Goal: Complete application form: Complete application form

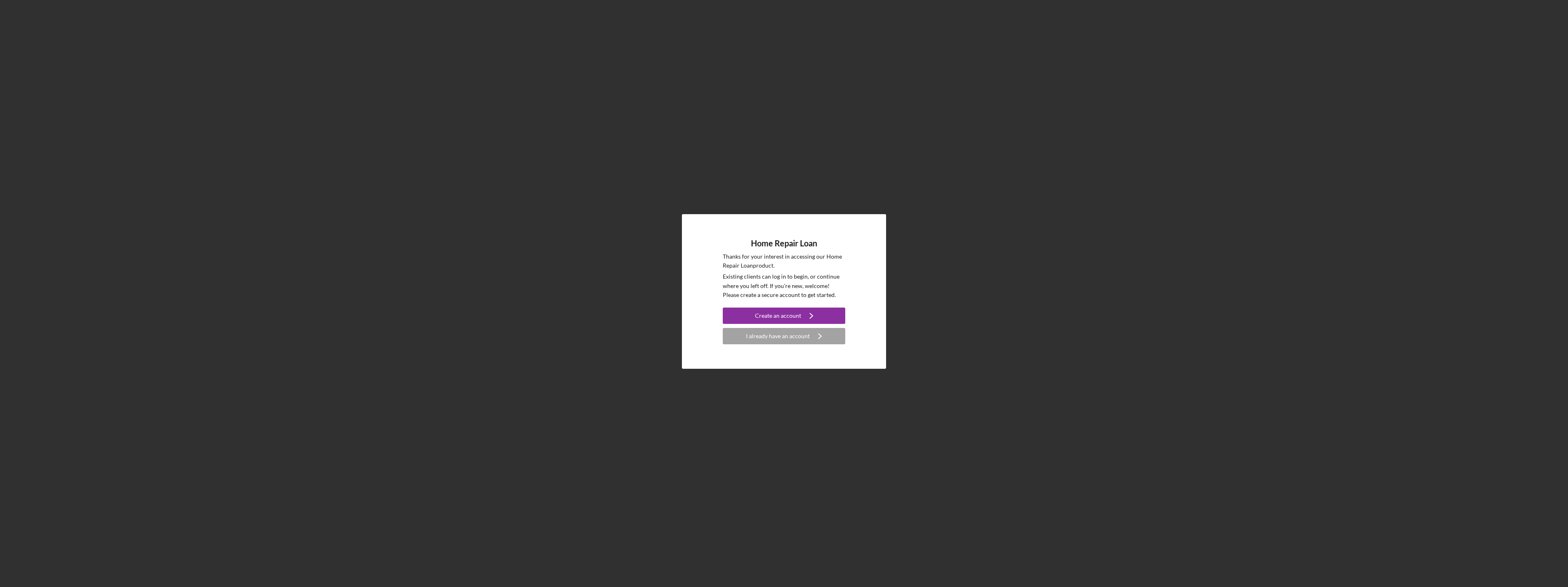
click at [791, 334] on div "I already have an account" at bounding box center [778, 336] width 64 height 16
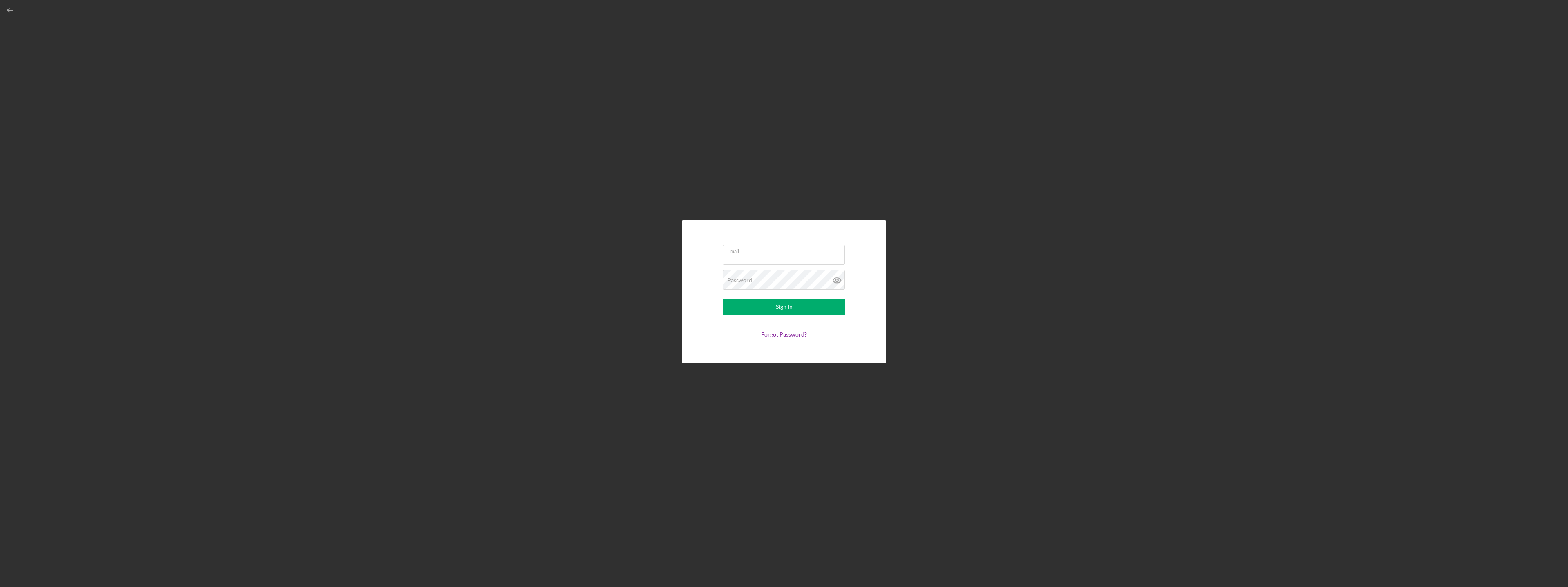
type input "[PERSON_NAME][EMAIL_ADDRESS][DOMAIN_NAME]"
click at [838, 277] on icon at bounding box center [837, 280] width 20 height 20
click at [798, 308] on button "Sign In" at bounding box center [784, 307] width 122 height 16
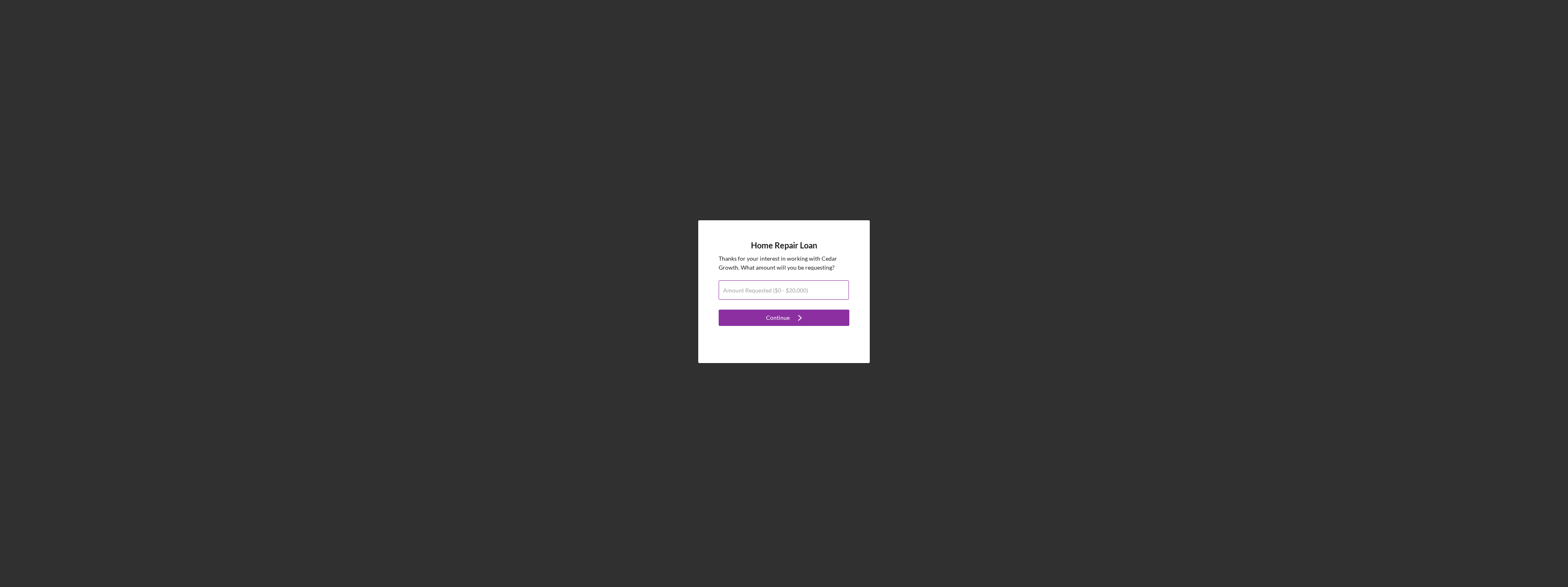
click at [792, 291] on label "Amount Requested ($0 - $20,000)" at bounding box center [766, 291] width 85 height 7
click at [792, 291] on input "Amount Requested ($0 - $20,000)" at bounding box center [784, 289] width 130 height 19
type input "$20,000"
click at [784, 318] on div "Continue" at bounding box center [778, 318] width 24 height 16
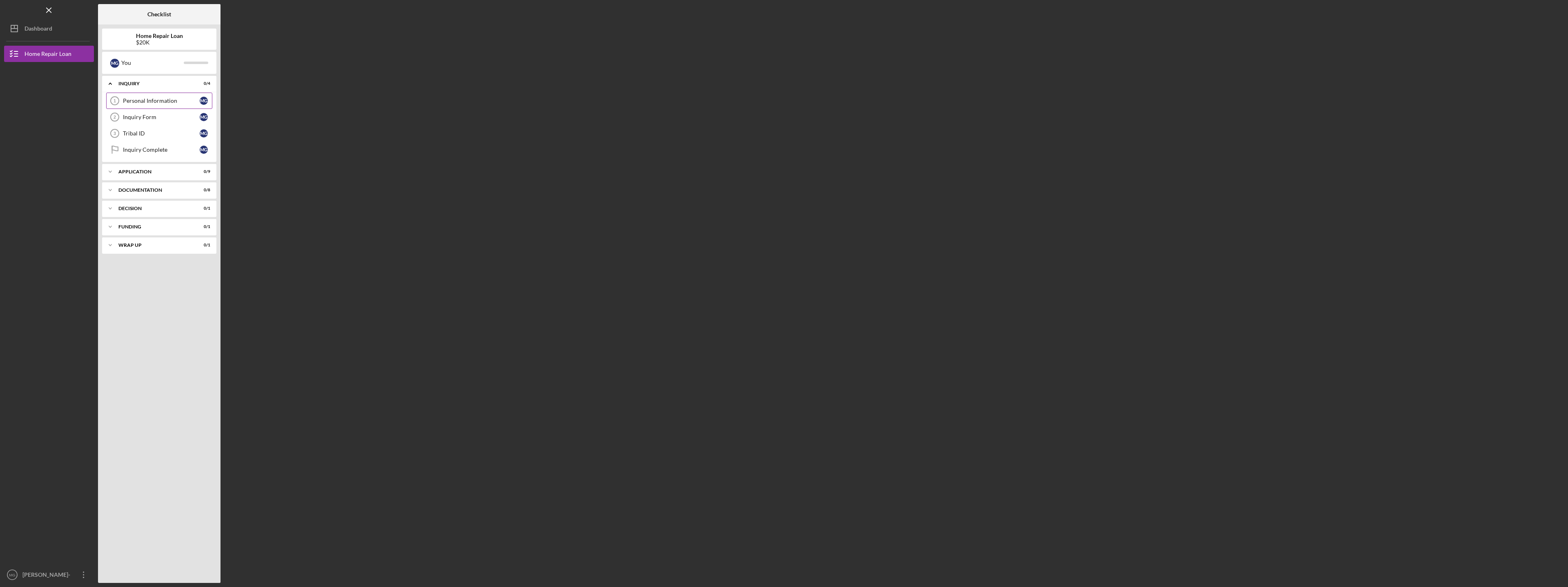
click at [140, 97] on div "Personal Information" at bounding box center [161, 101] width 77 height 7
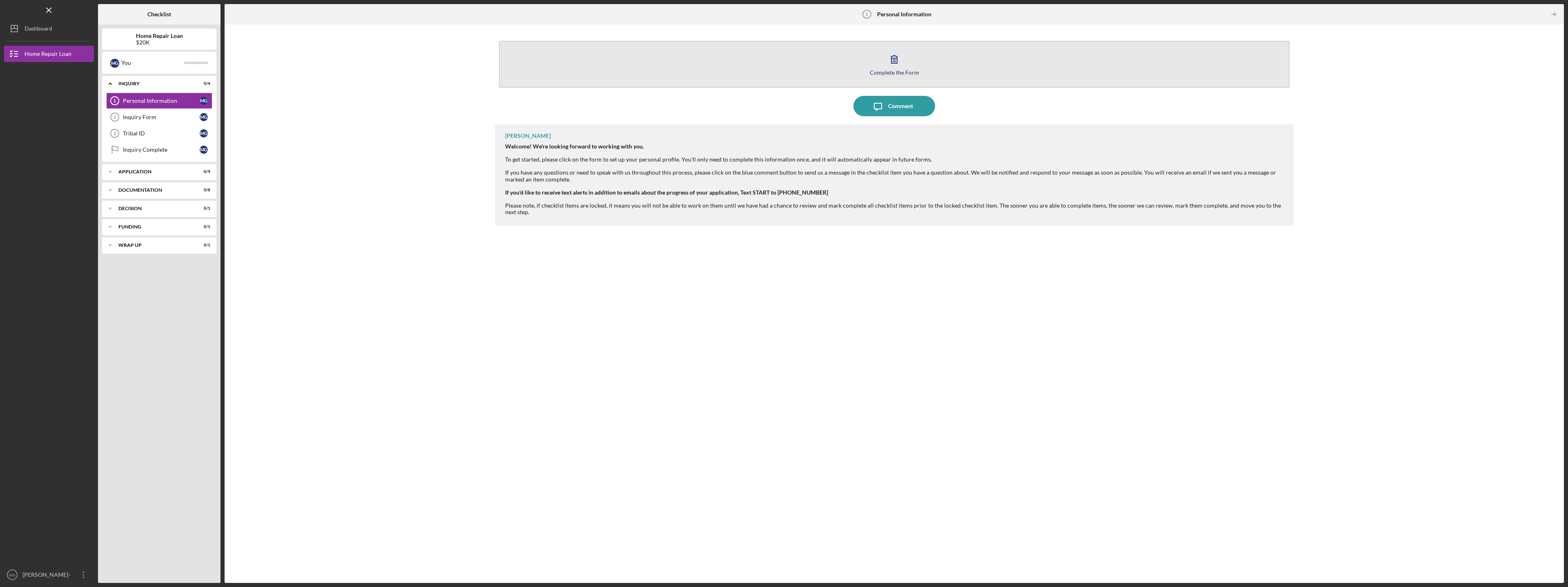
click at [895, 61] on icon "button" at bounding box center [894, 59] width 20 height 20
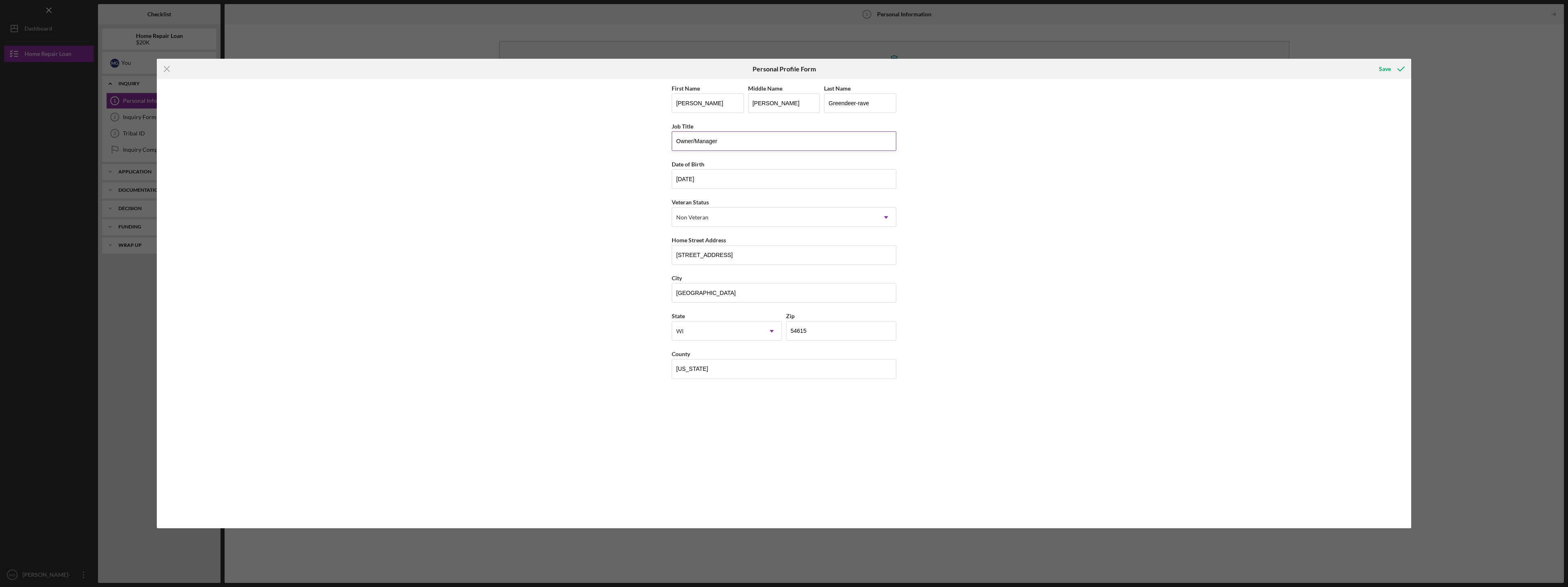
click at [730, 140] on input "Owner/Manager" at bounding box center [784, 141] width 224 height 19
type input "Owner/Manager/Attorney"
click at [1395, 67] on icon "submit" at bounding box center [1401, 69] width 20 height 20
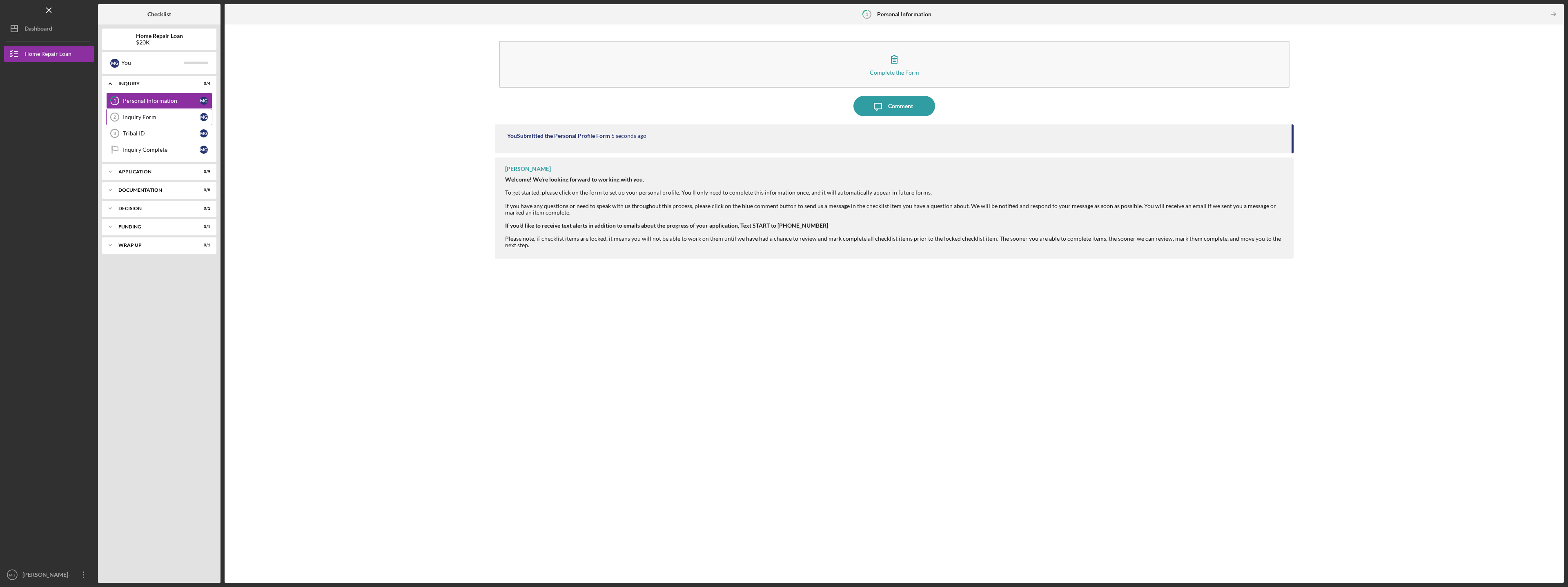
click at [145, 115] on div "Inquiry Form" at bounding box center [161, 118] width 77 height 7
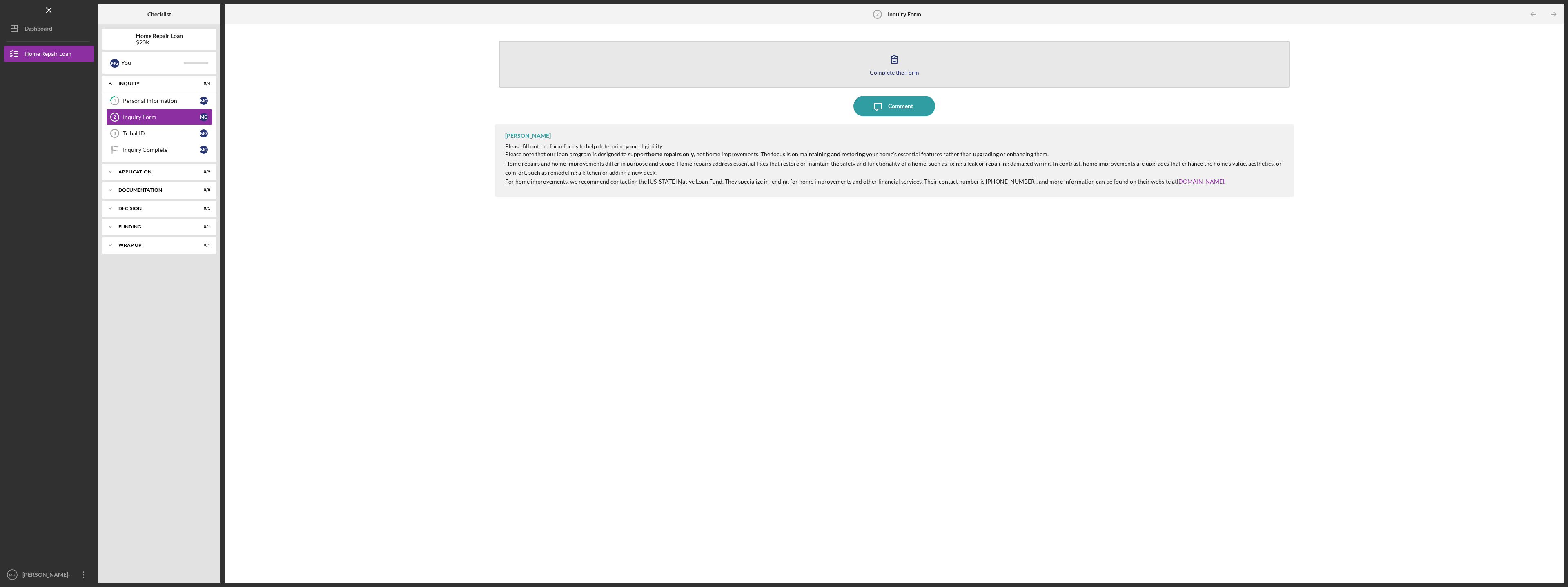
click at [893, 60] on icon "button" at bounding box center [894, 59] width 20 height 20
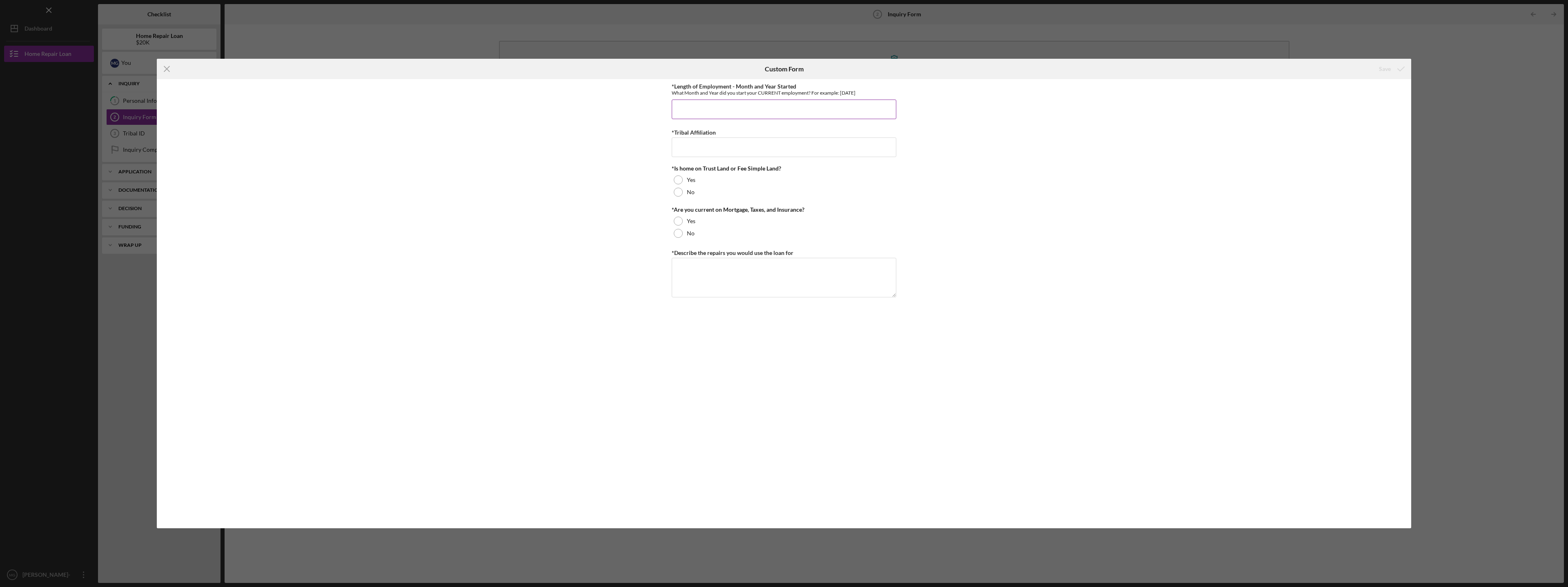
click at [828, 105] on input "*Length of Employment - Month and Year Started" at bounding box center [784, 109] width 224 height 19
type input "[DATE]"
click at [799, 150] on input "*Tribal Affiliation" at bounding box center [784, 147] width 224 height 19
click at [684, 147] on input "Ho0-Chunk" at bounding box center [784, 147] width 224 height 19
type input "Ho-Chunk"
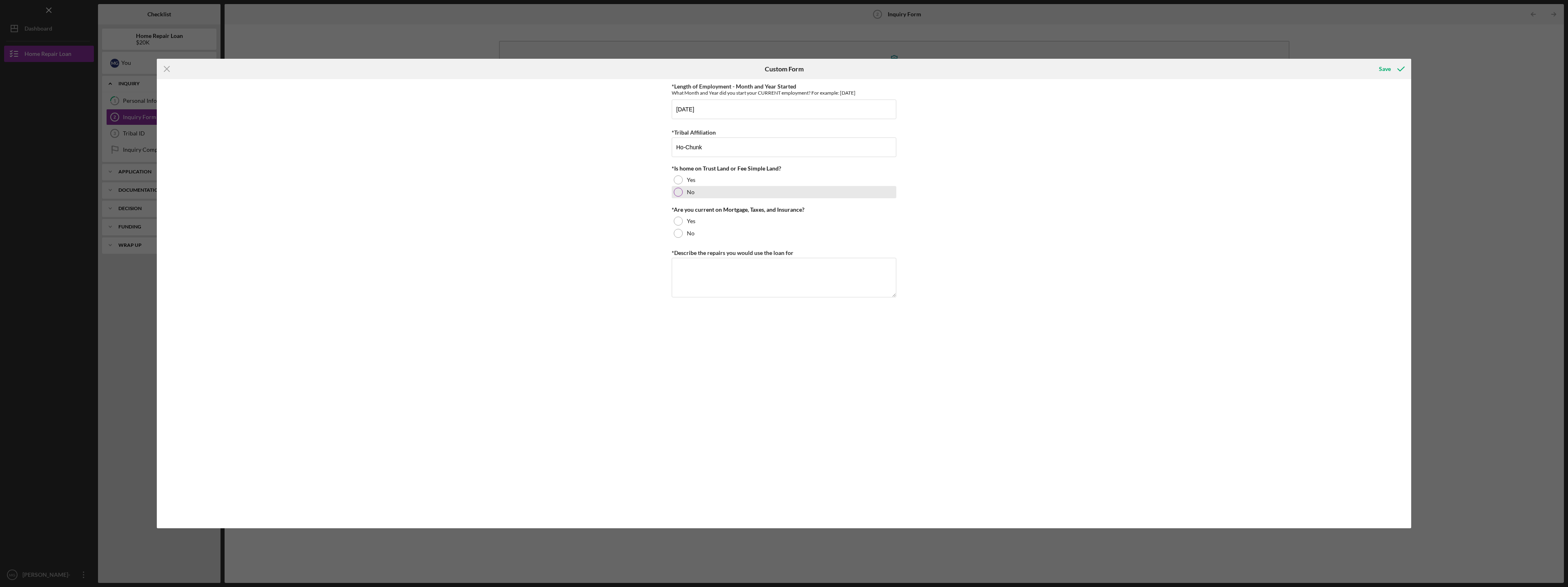
click at [679, 191] on div at bounding box center [678, 191] width 9 height 9
click at [679, 220] on div at bounding box center [678, 221] width 9 height 9
click at [715, 262] on textarea "*Describe the repairs you would use the loan for" at bounding box center [784, 277] width 224 height 39
click at [725, 270] on textarea "Water Furnace for geothermal System" at bounding box center [784, 277] width 224 height 39
click at [677, 268] on textarea "Water Furnace for Geothermal System" at bounding box center [784, 277] width 224 height 39
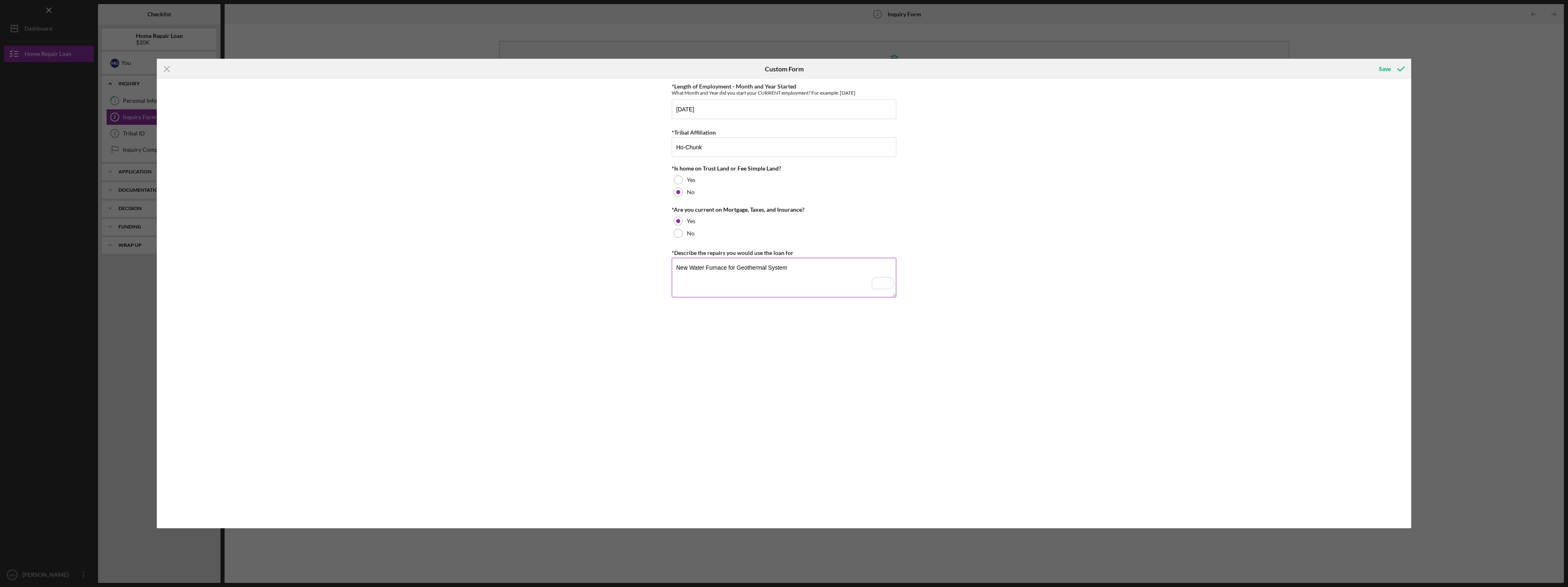
drag, startPoint x: 802, startPoint y: 267, endPoint x: 798, endPoint y: 278, distance: 11.7
click at [802, 267] on textarea "New Water Furnace for Geothermal System" at bounding box center [784, 277] width 224 height 39
type textarea "New Water Furnace for Geothermal System at Residence/Office for Farm Operation"
click at [1387, 63] on div "Save" at bounding box center [1385, 69] width 12 height 16
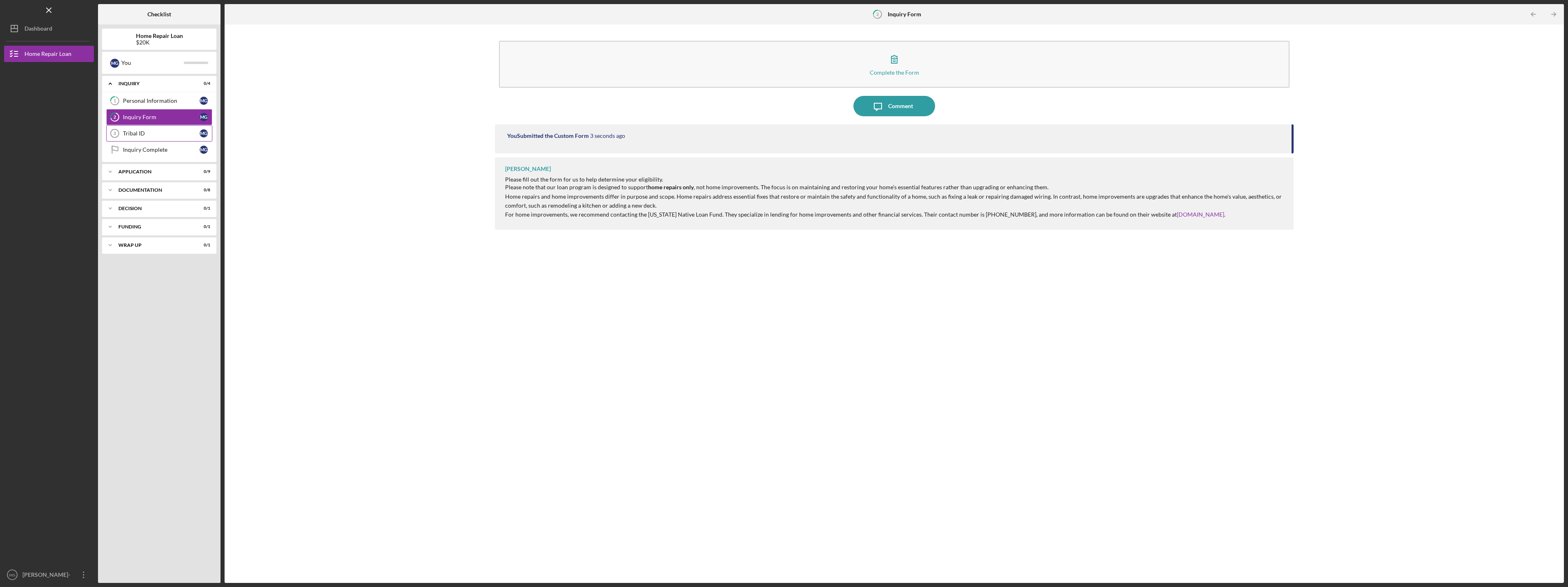
click at [145, 134] on div "Tribal ID" at bounding box center [161, 134] width 77 height 7
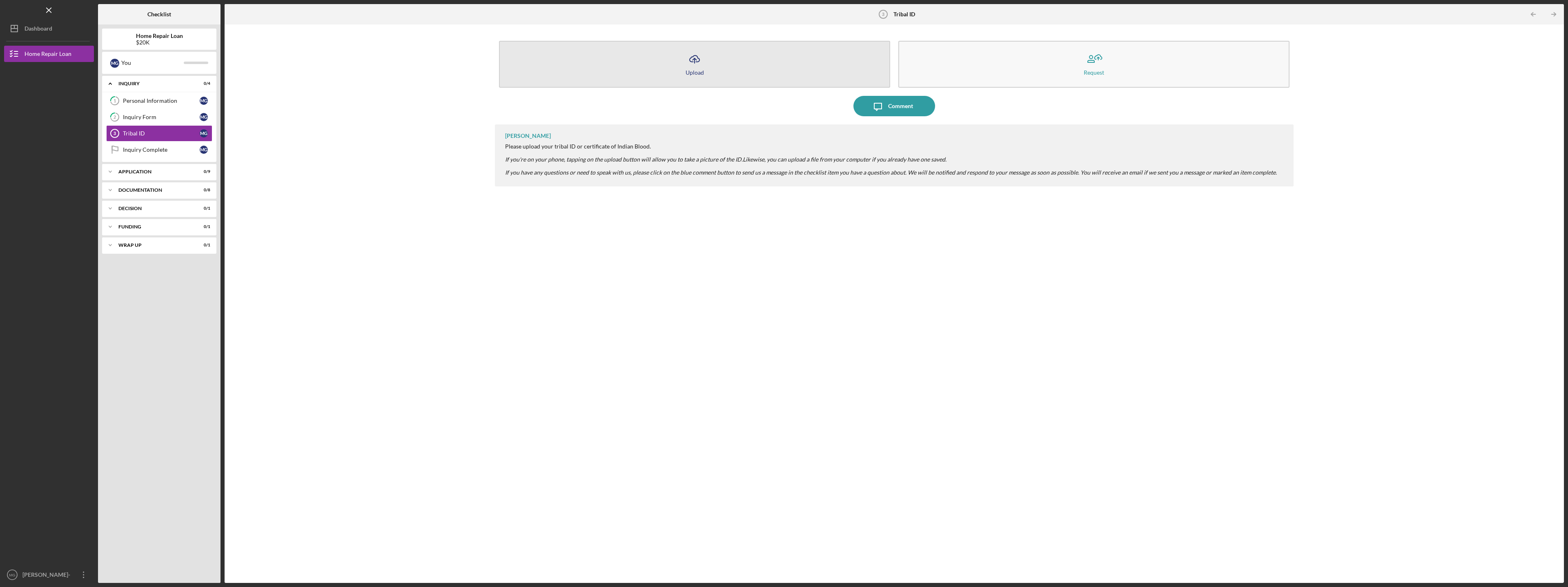
click at [694, 59] on polyline "button" at bounding box center [694, 59] width 3 height 2
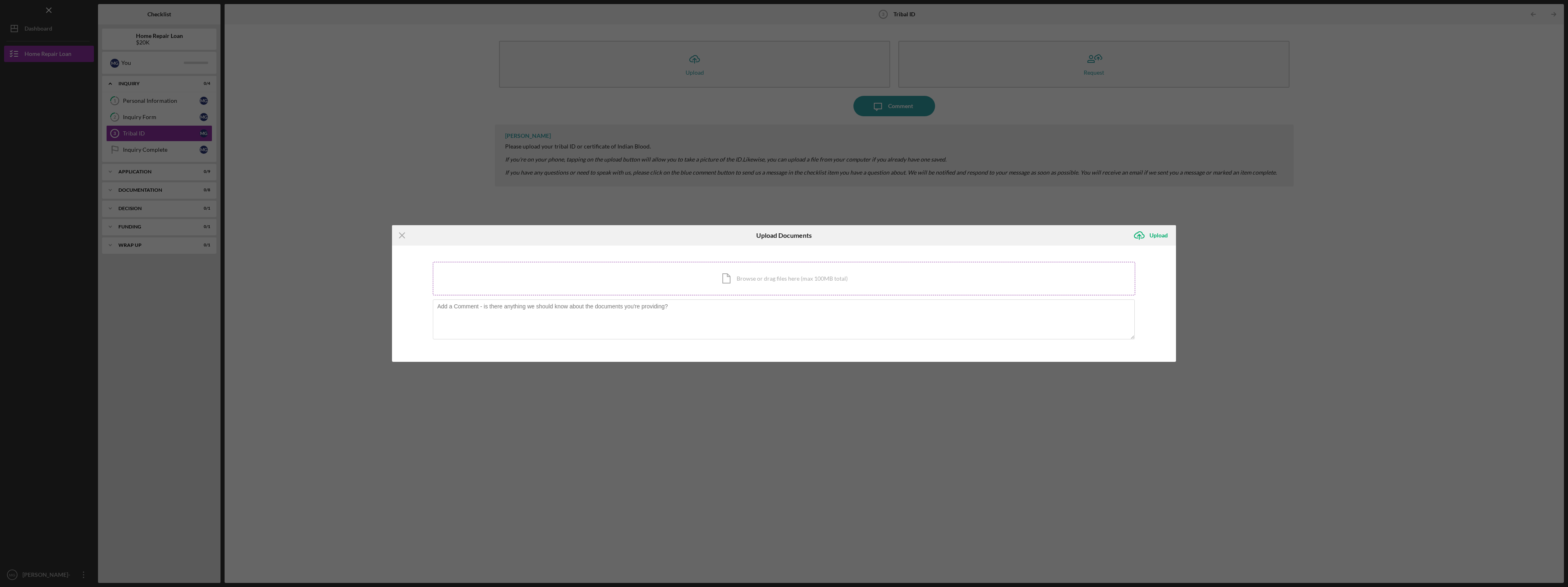
click at [739, 281] on div "Icon/Document Browse or drag files here (max 100MB total) Tap to choose files o…" at bounding box center [784, 279] width 702 height 34
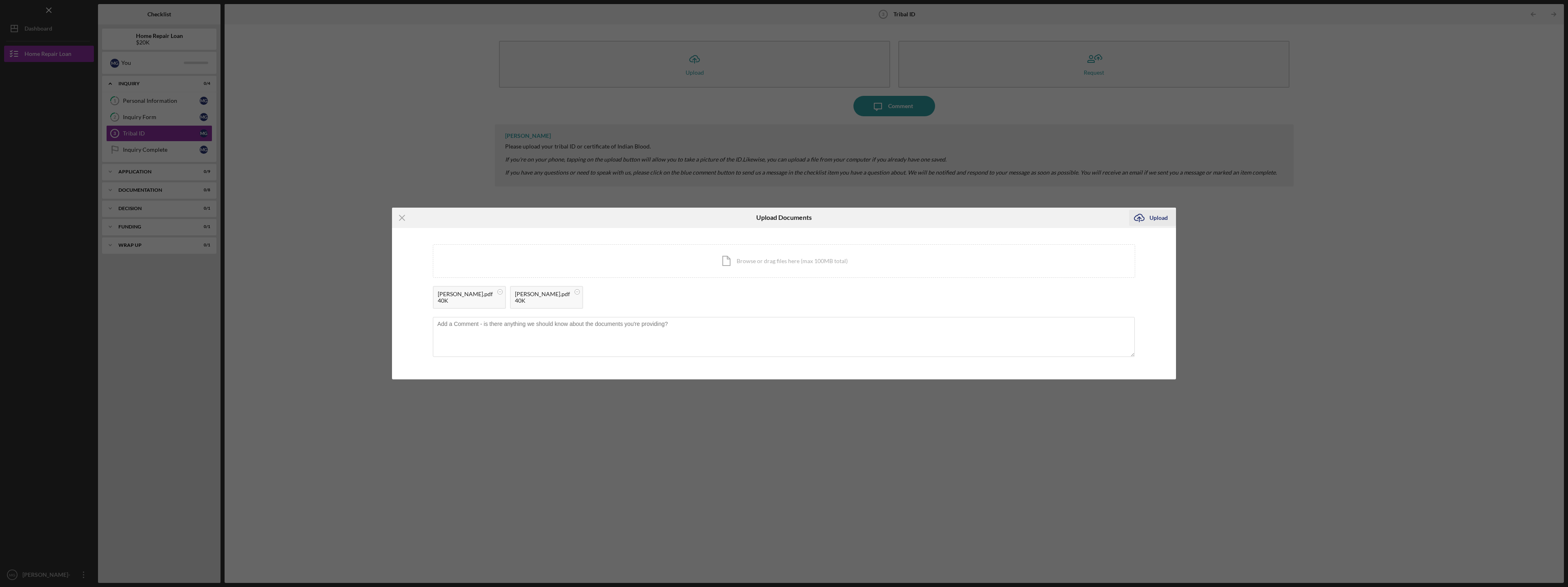
click at [1147, 216] on icon "Icon/Upload" at bounding box center [1139, 218] width 20 height 20
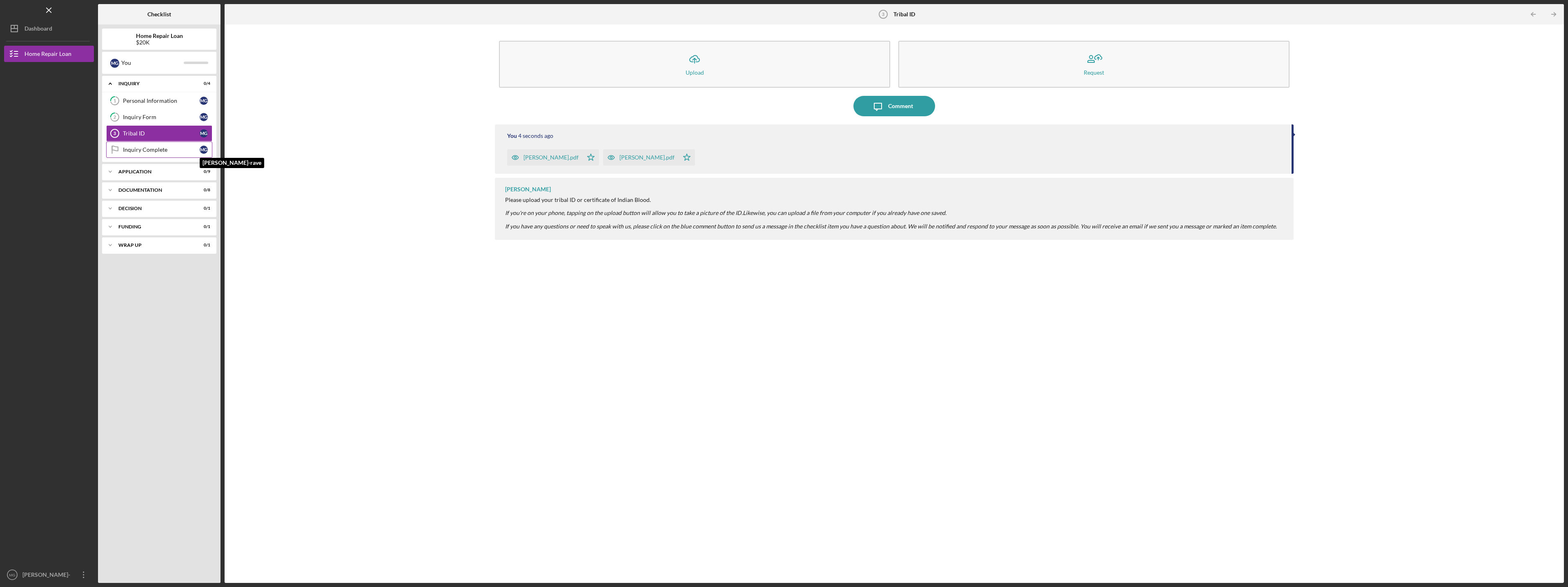
click at [203, 148] on div "M G" at bounding box center [204, 150] width 8 height 8
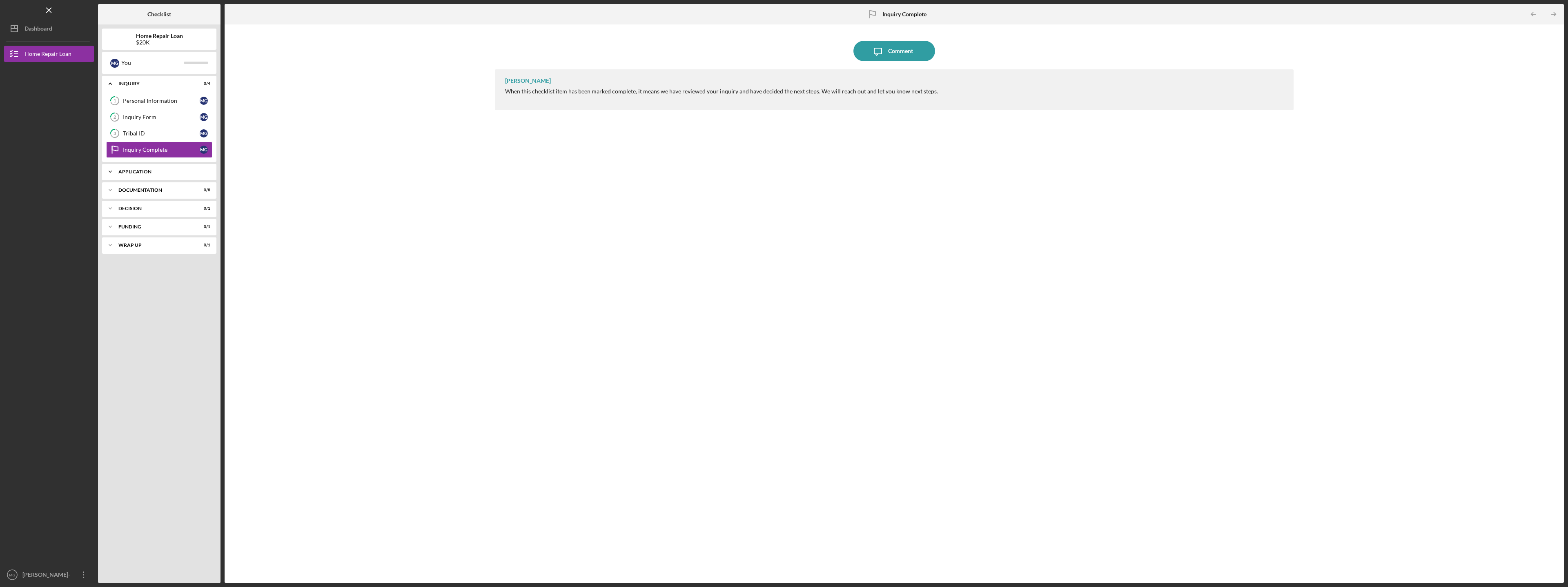
click at [147, 170] on div "Application" at bounding box center [162, 171] width 88 height 5
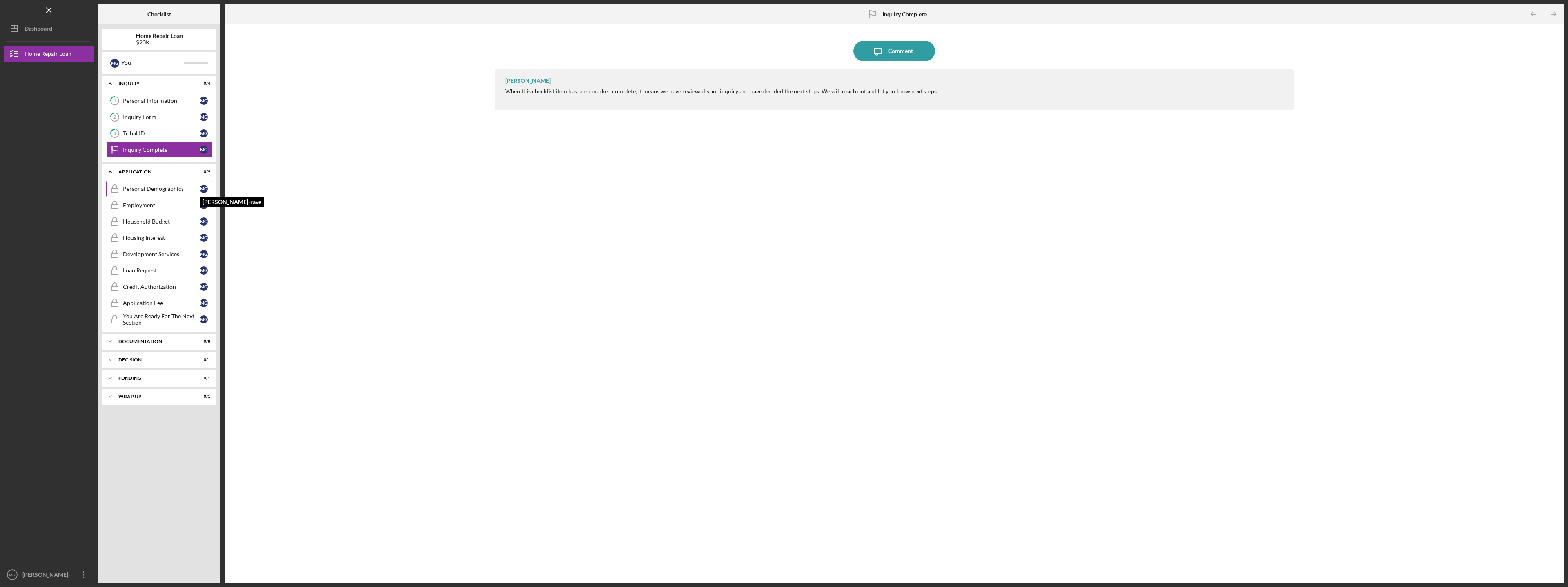
click at [205, 187] on div "M G" at bounding box center [204, 189] width 8 height 8
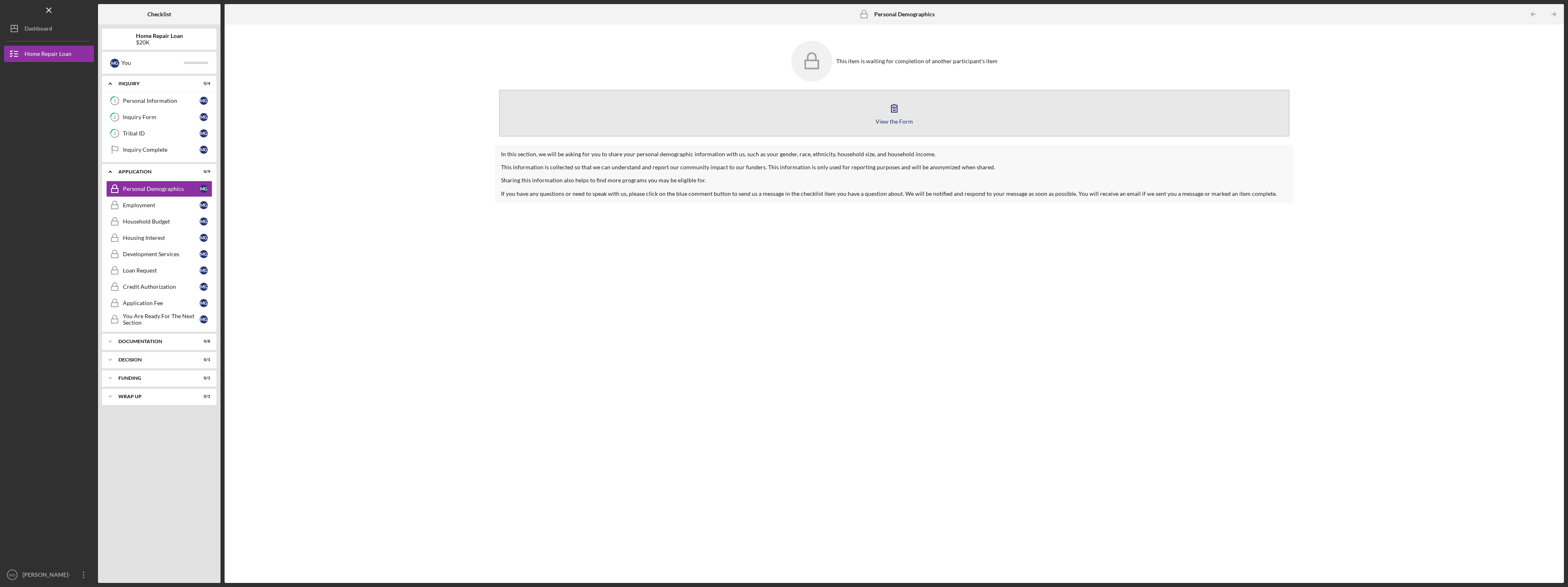
click at [895, 108] on icon "button" at bounding box center [894, 108] width 20 height 20
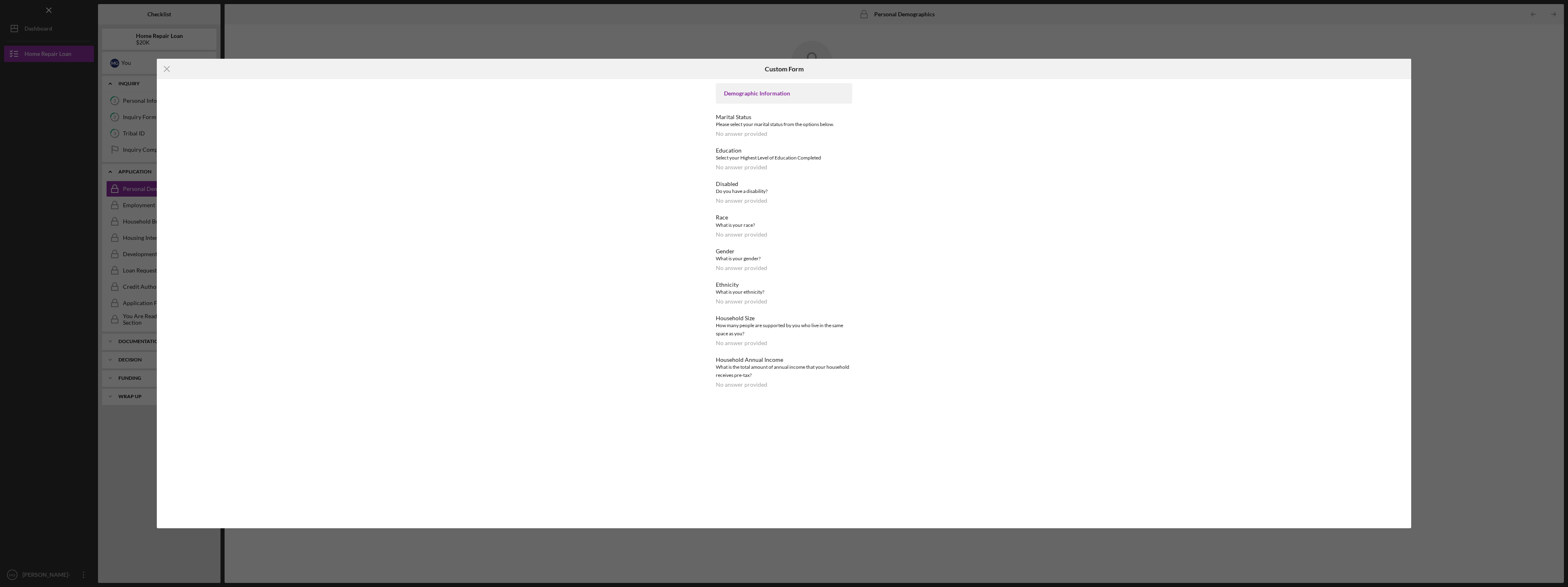
click at [764, 130] on div "No answer provided" at bounding box center [741, 134] width 52 height 7
click at [768, 89] on div "Demographic Information" at bounding box center [784, 93] width 136 height 20
click at [167, 66] on icon "Icon/Menu Close" at bounding box center [167, 69] width 20 height 20
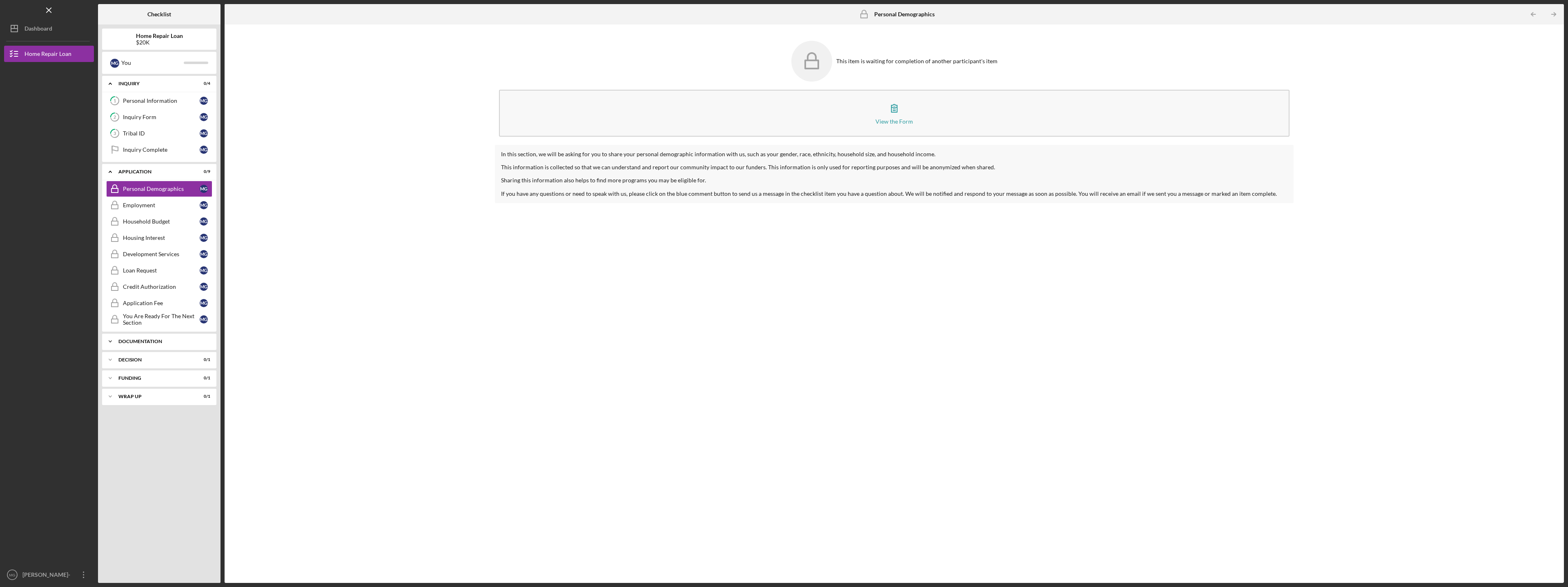
click at [147, 336] on div "Icon/Expander Documentation 0 / 8" at bounding box center [159, 341] width 114 height 16
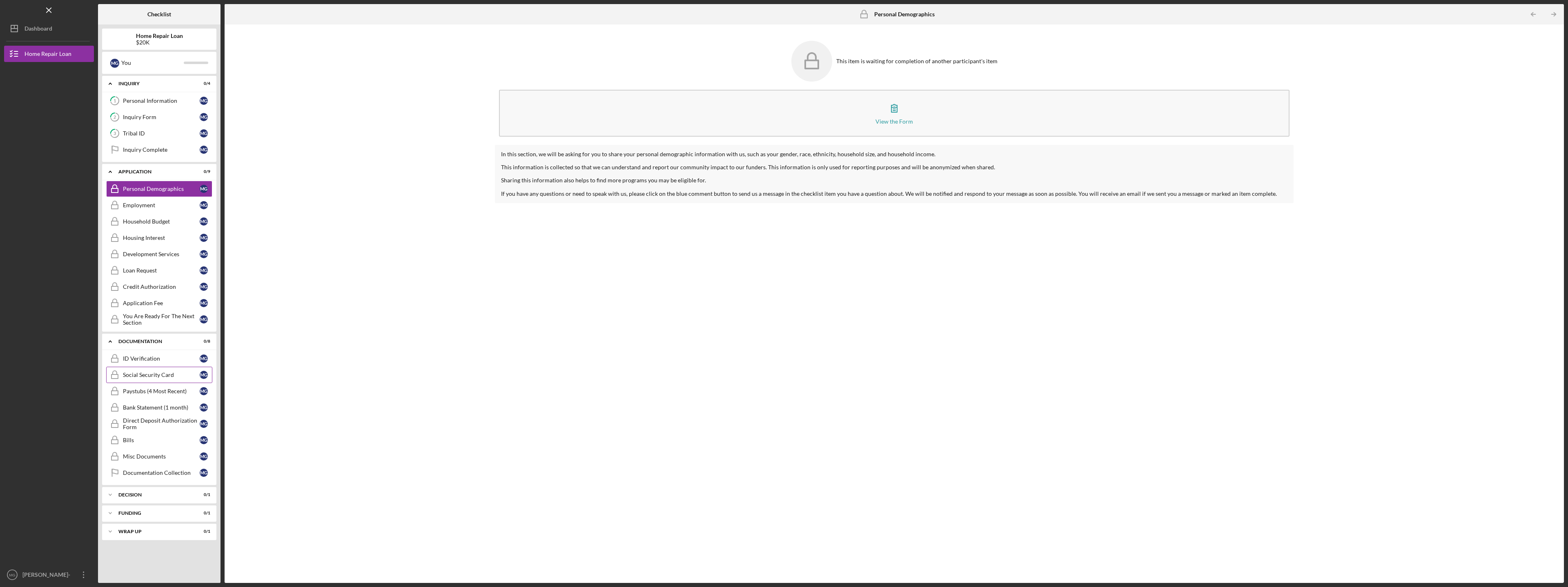
click at [150, 375] on div "Social Security Card" at bounding box center [161, 375] width 77 height 7
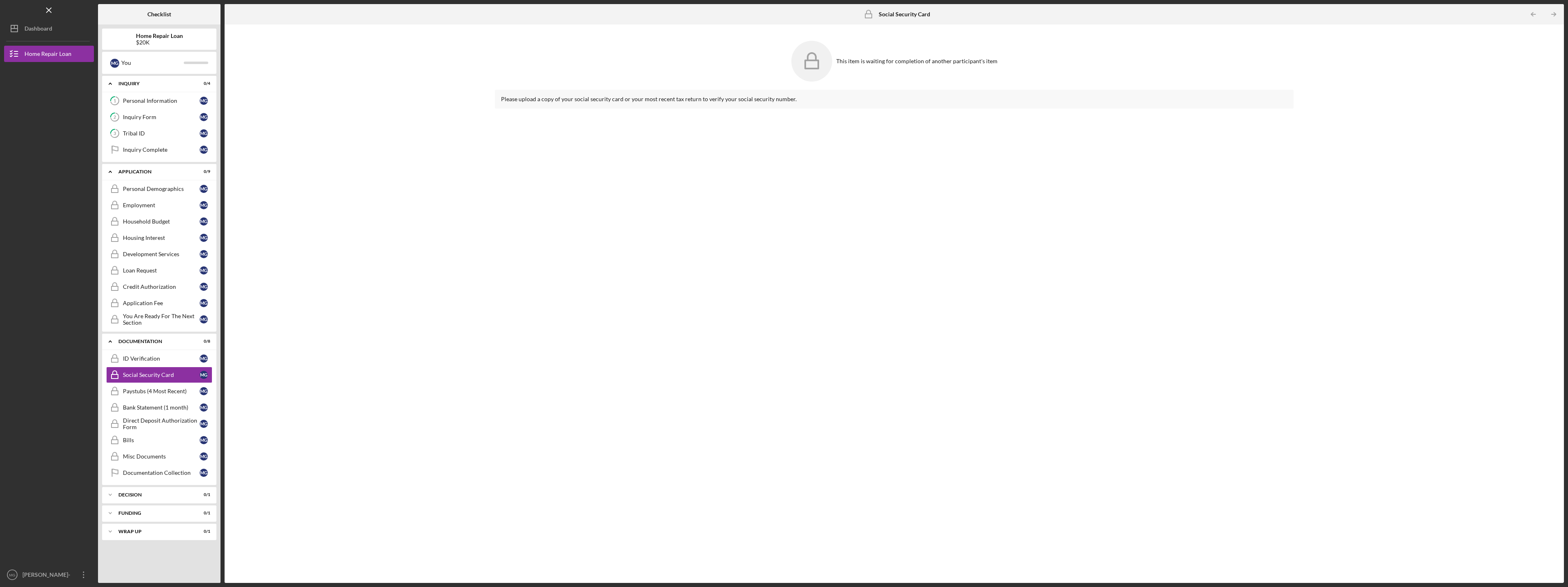
click at [813, 60] on rect at bounding box center [811, 64] width 13 height 8
click at [145, 269] on div "Loan Request" at bounding box center [161, 271] width 77 height 7
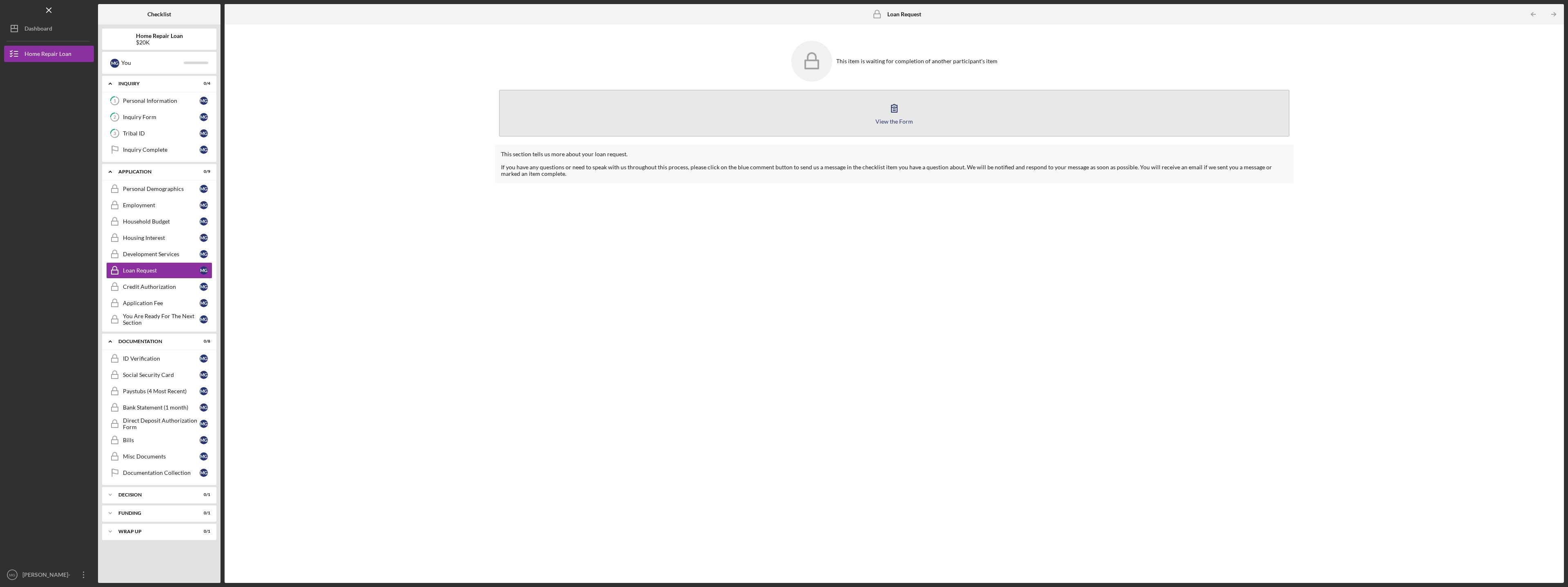
click at [899, 105] on icon "button" at bounding box center [894, 108] width 20 height 20
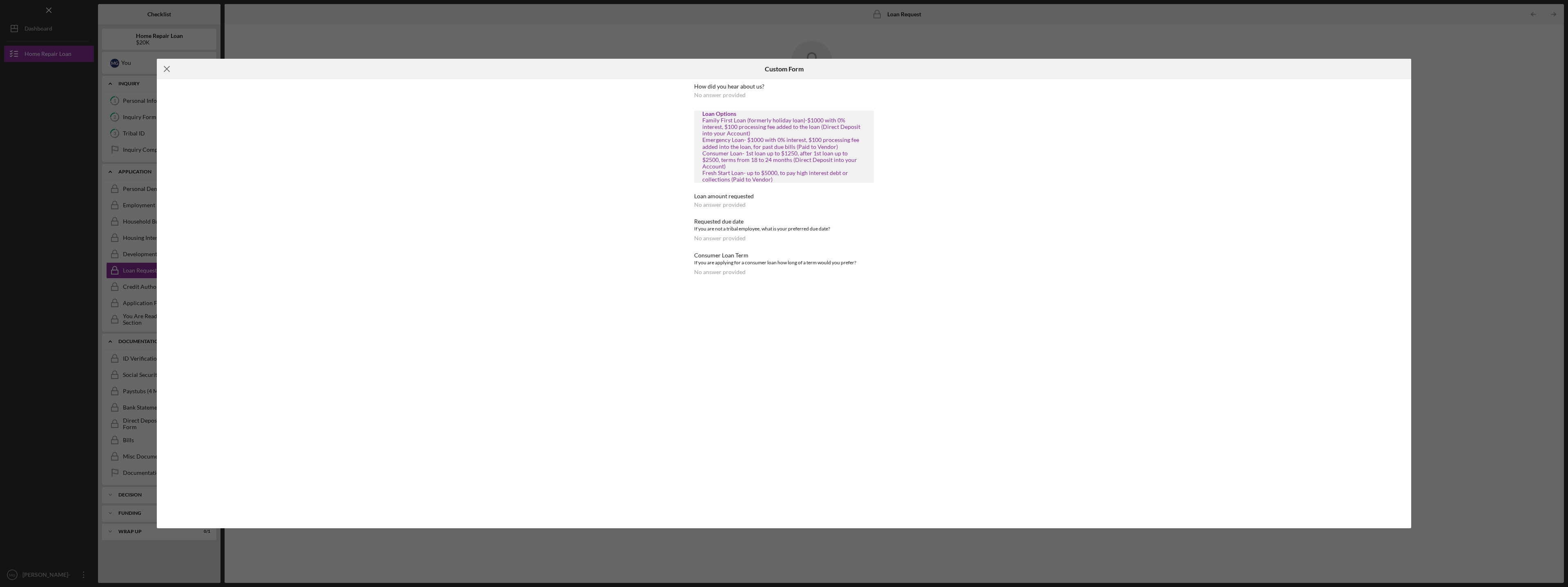
click at [167, 67] on icon "Icon/Menu Close" at bounding box center [167, 69] width 20 height 20
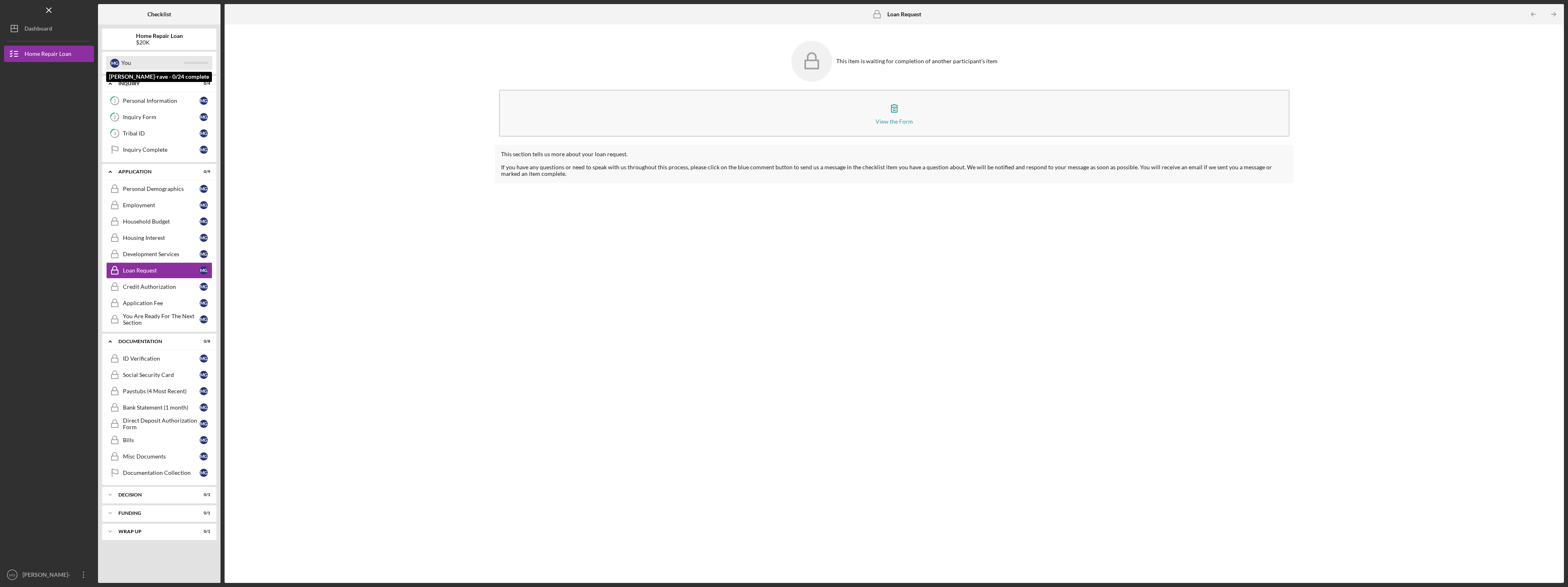
click at [116, 60] on div "M G" at bounding box center [114, 62] width 9 height 9
click at [114, 62] on div "M G" at bounding box center [114, 62] width 9 height 9
click at [139, 134] on div "Tribal ID" at bounding box center [161, 134] width 77 height 7
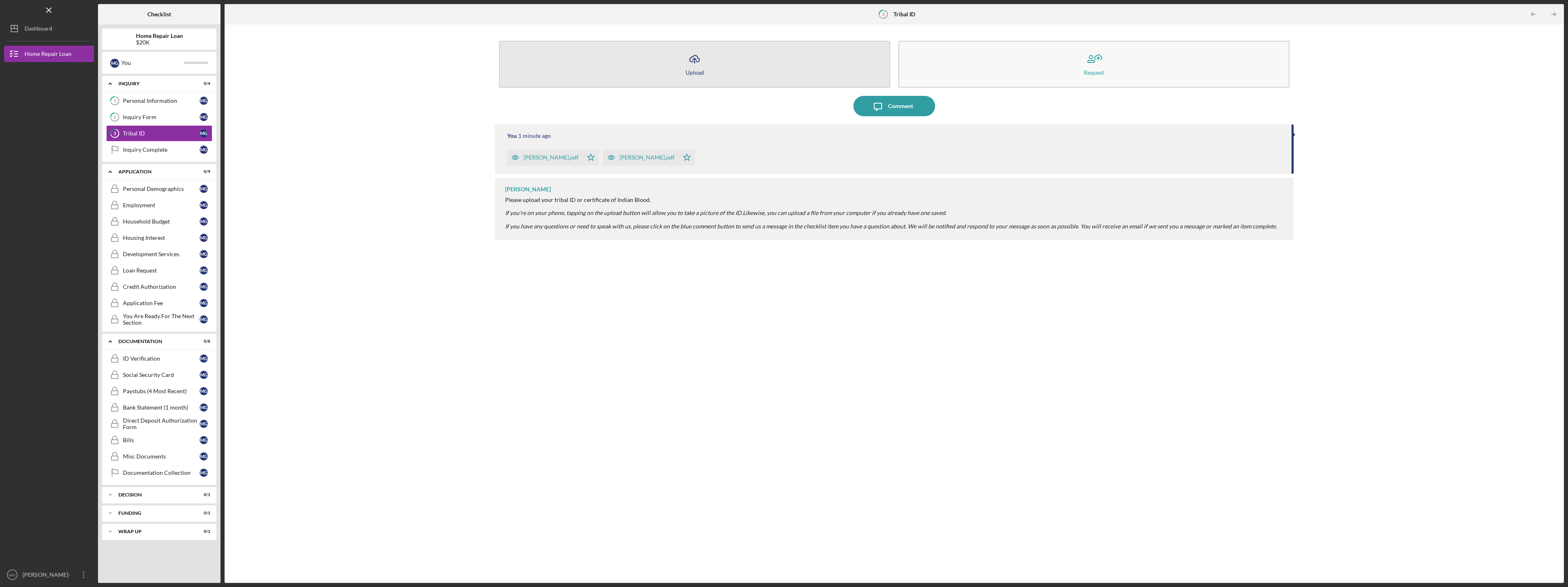
click at [698, 63] on icon "Icon/Upload" at bounding box center [694, 59] width 20 height 20
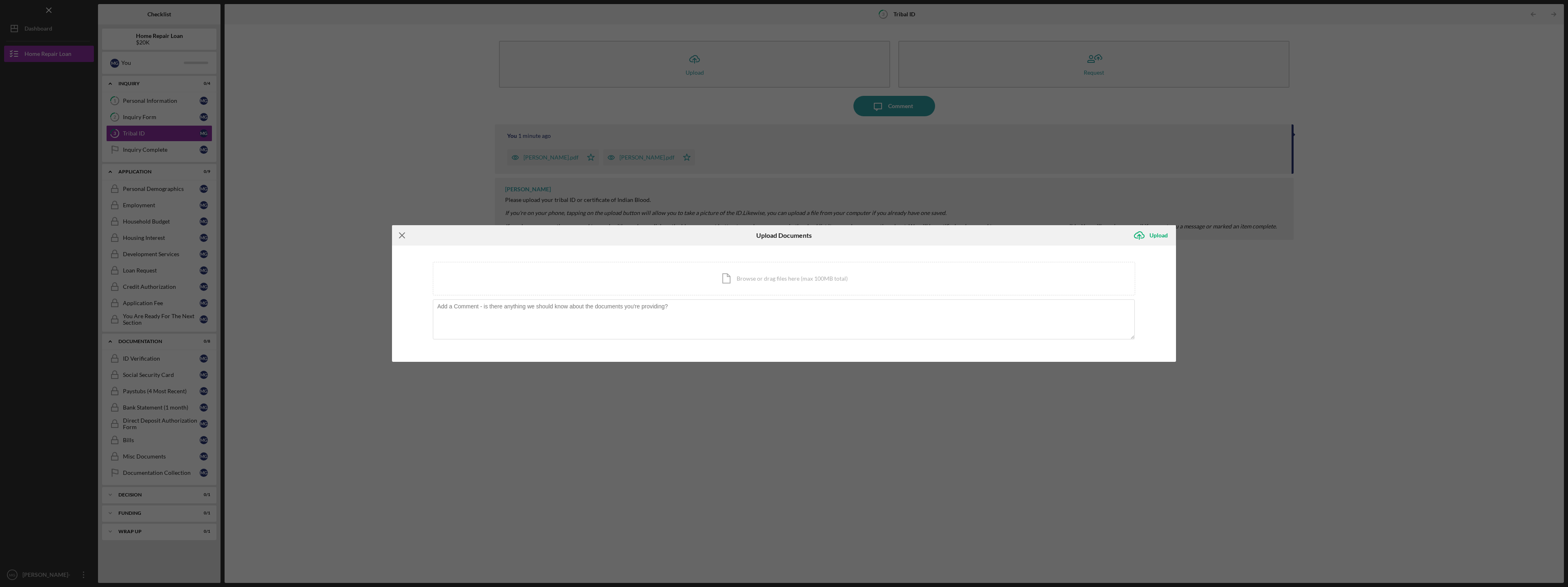
click at [402, 231] on icon "Icon/Menu Close" at bounding box center [402, 235] width 20 height 20
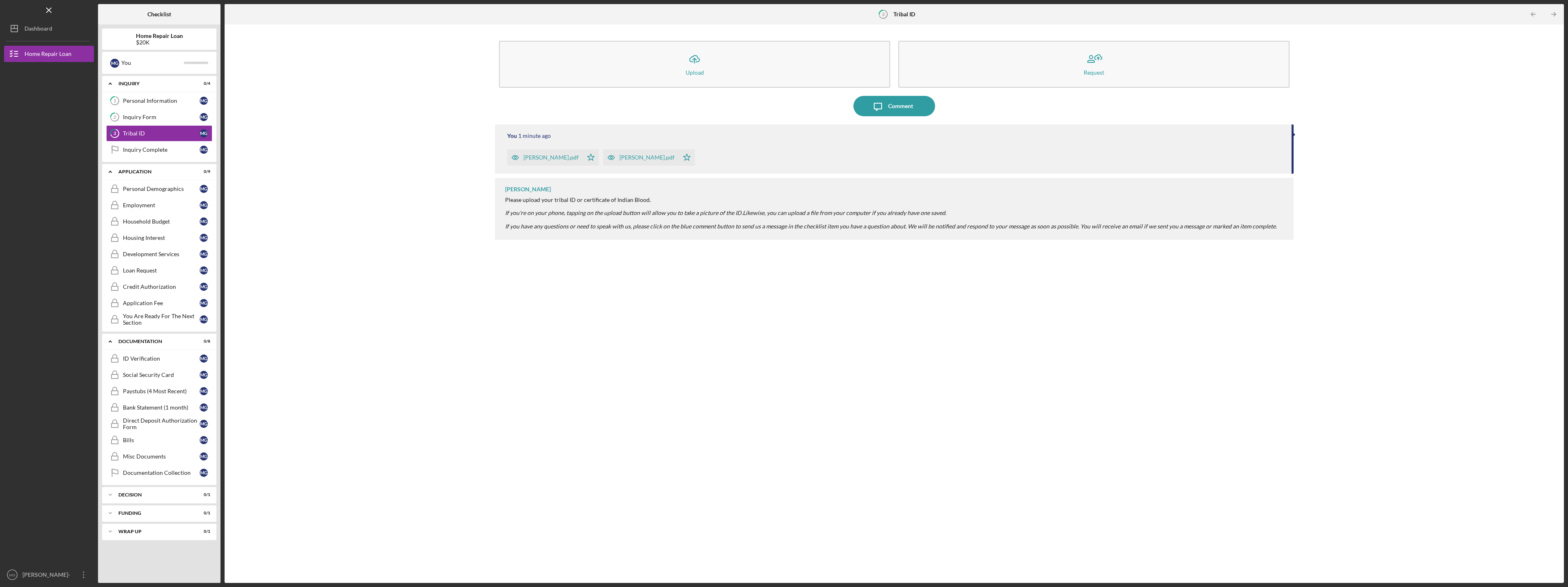
click at [605, 154] on div "[PERSON_NAME].pdf" at bounding box center [641, 157] width 75 height 16
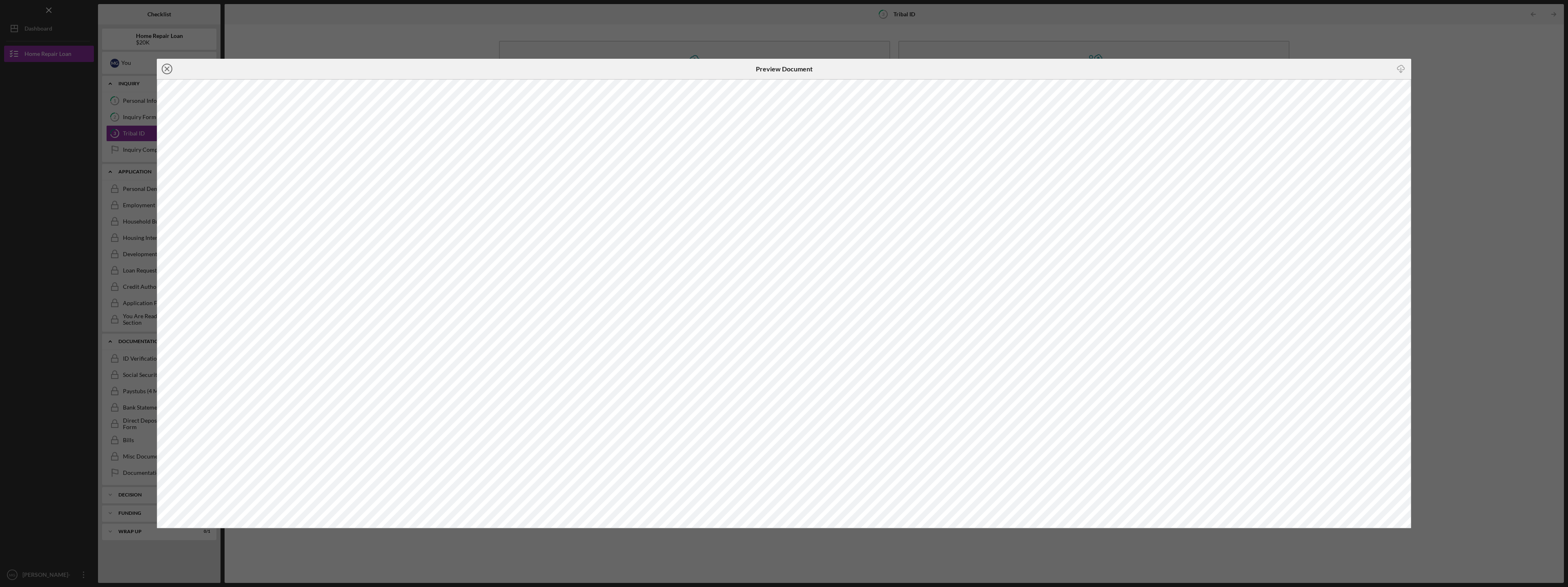
click at [168, 65] on icon "Icon/Close" at bounding box center [167, 69] width 20 height 20
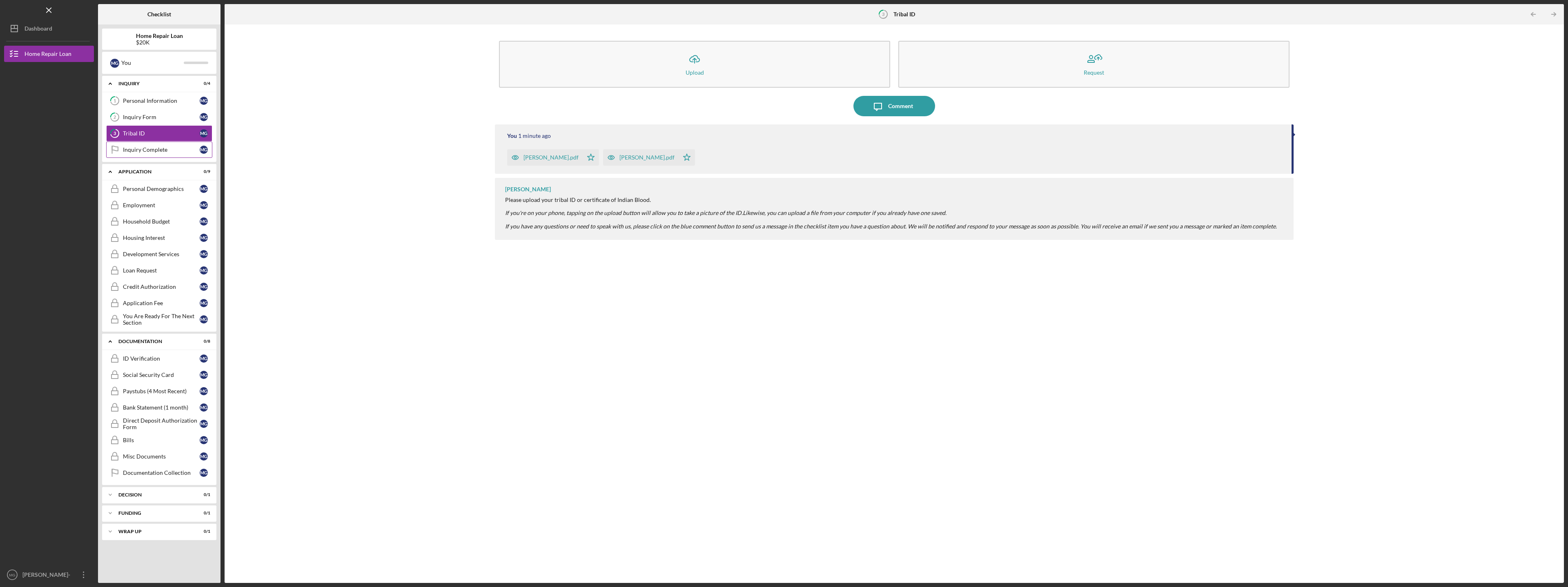
click at [153, 149] on div "Inquiry Complete" at bounding box center [161, 150] width 77 height 7
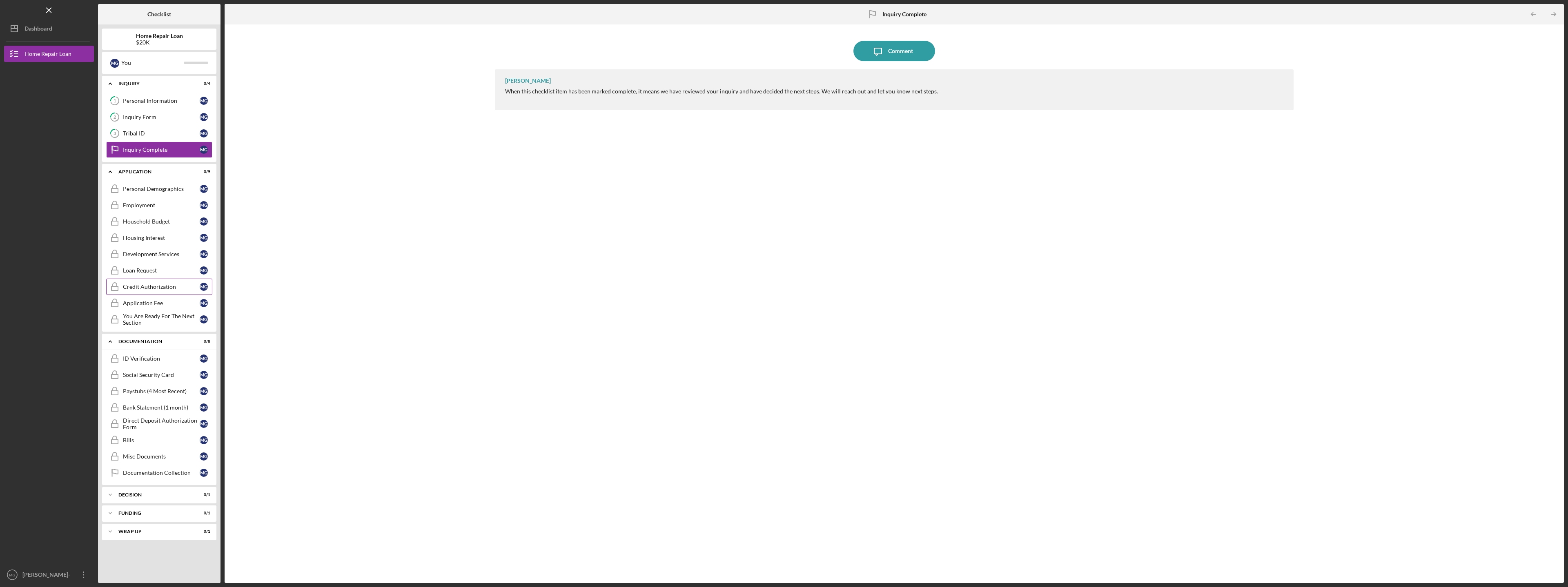
click at [147, 284] on div "Credit Authorization" at bounding box center [161, 287] width 77 height 7
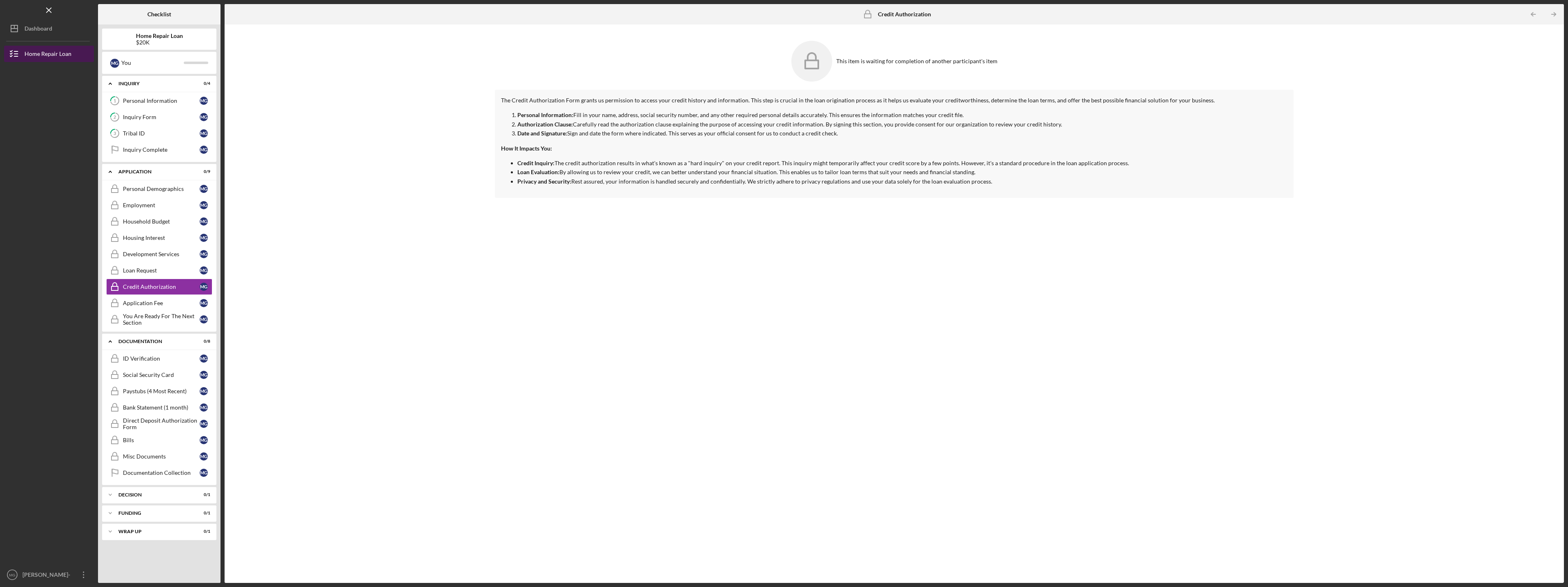
click at [47, 51] on div "Home Repair Loan" at bounding box center [48, 54] width 47 height 18
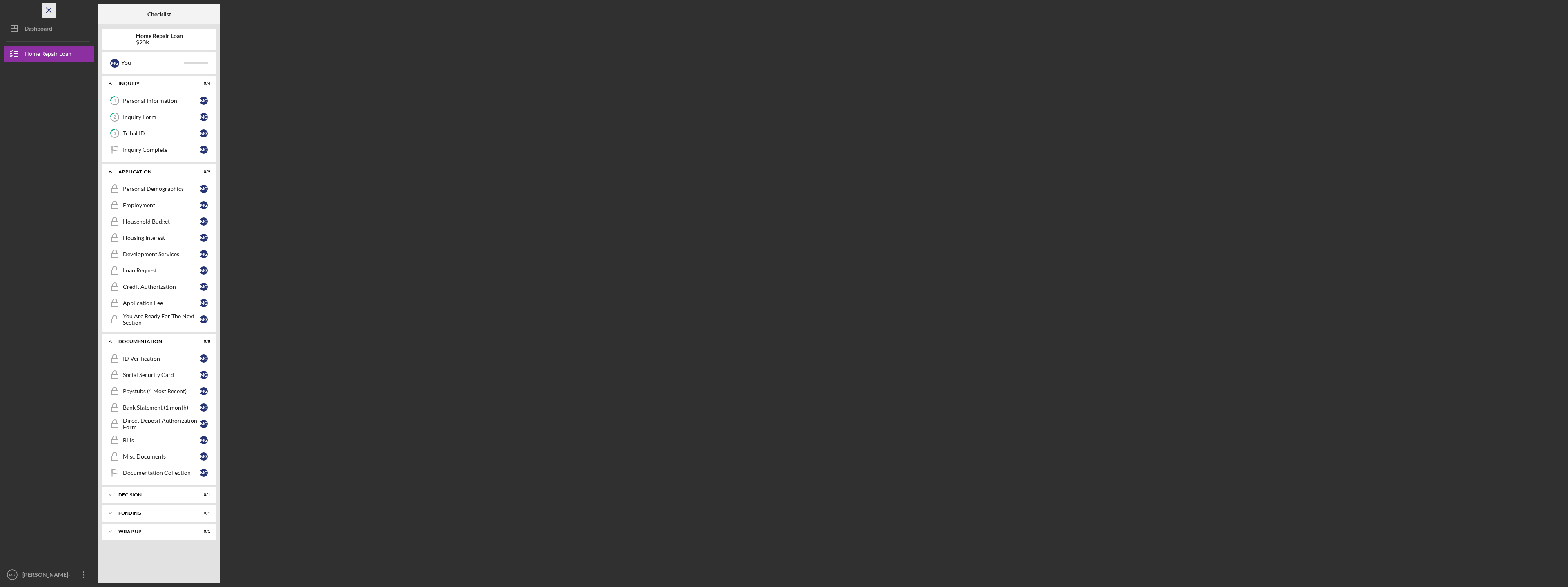
click at [50, 6] on icon "Icon/Menu Close" at bounding box center [49, 10] width 18 height 18
